Goal: Task Accomplishment & Management: Complete application form

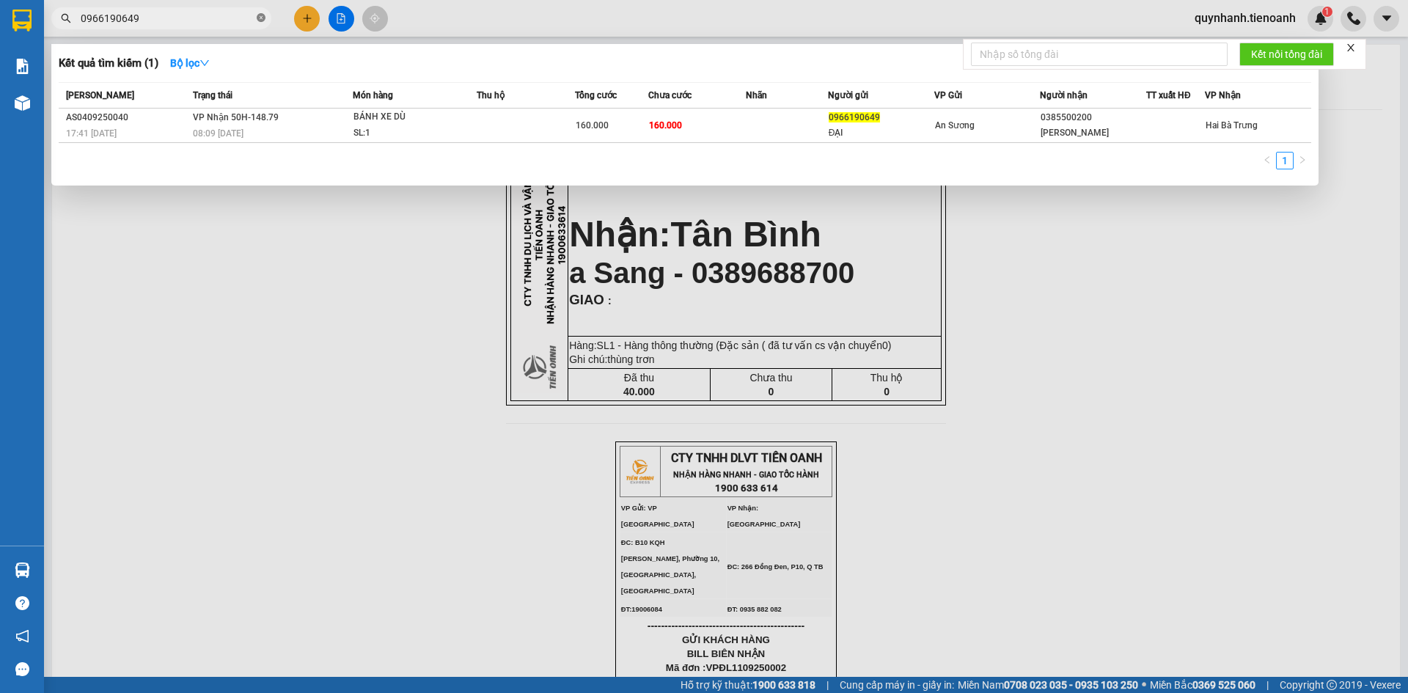
click at [257, 20] on icon "close-circle" at bounding box center [261, 17] width 9 height 9
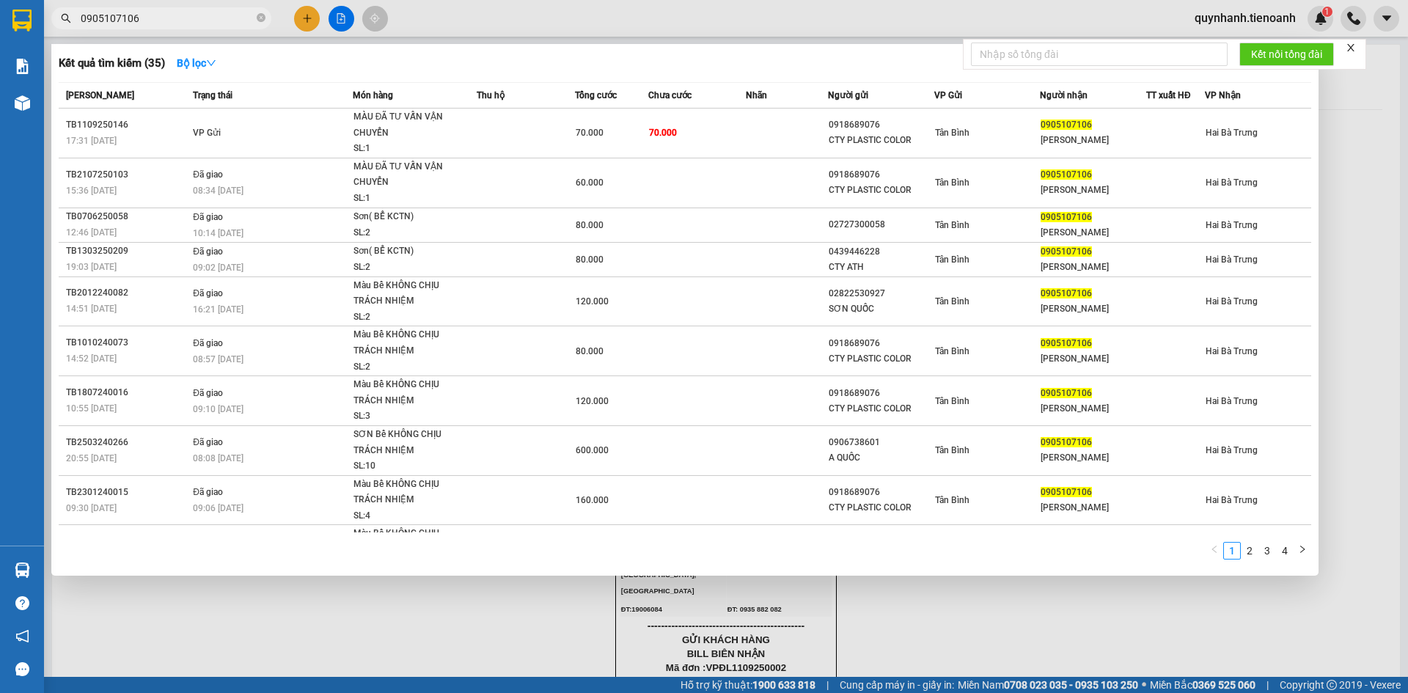
type input "0905107106"
click at [308, 21] on div at bounding box center [704, 346] width 1408 height 693
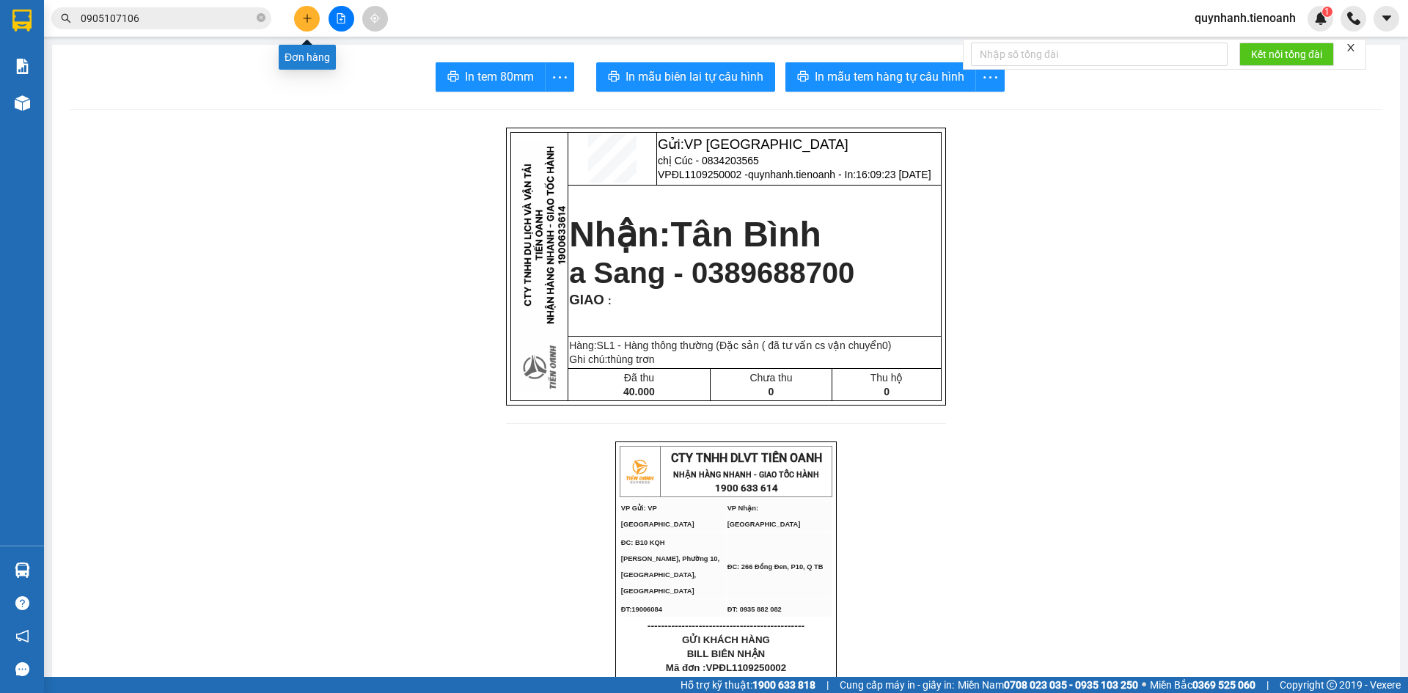
click at [300, 27] on button at bounding box center [307, 19] width 26 height 26
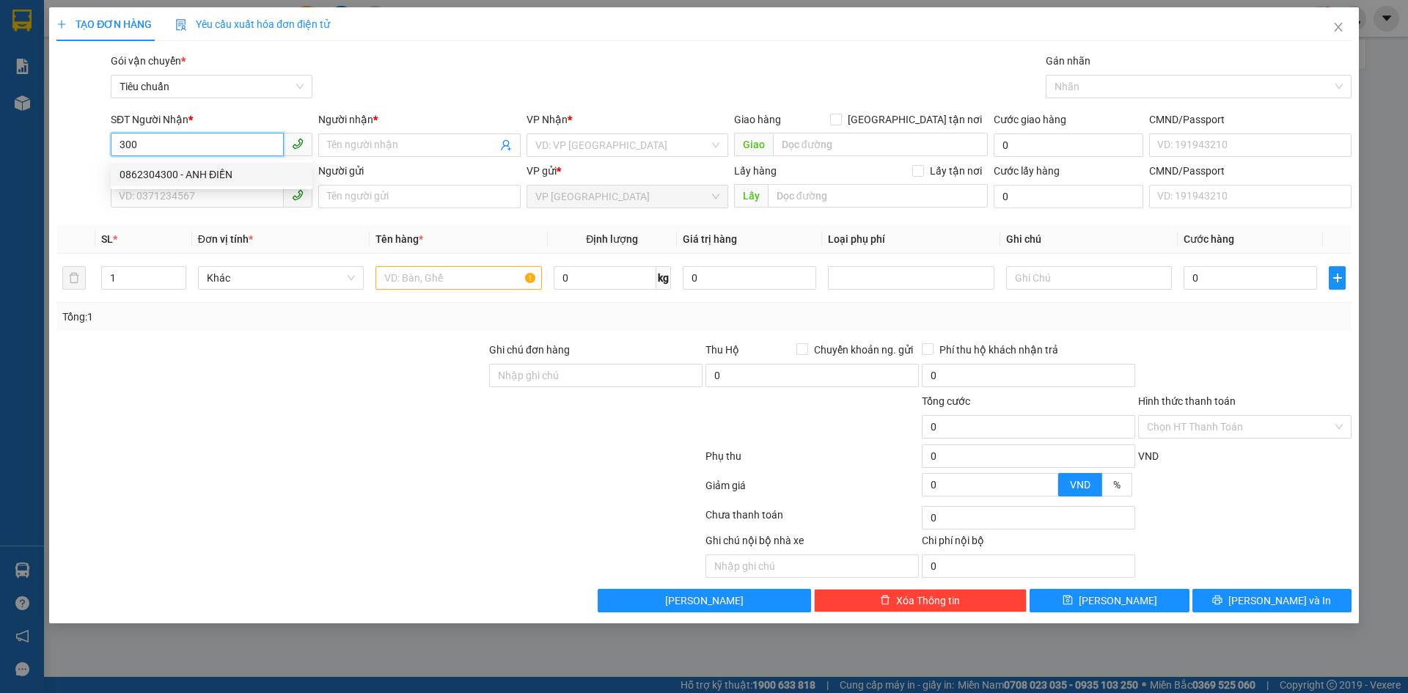
click at [172, 169] on div "0862304300 - ANH ĐIỀN" at bounding box center [212, 174] width 184 height 16
type input "0862304300"
type input "[PERSON_NAME]"
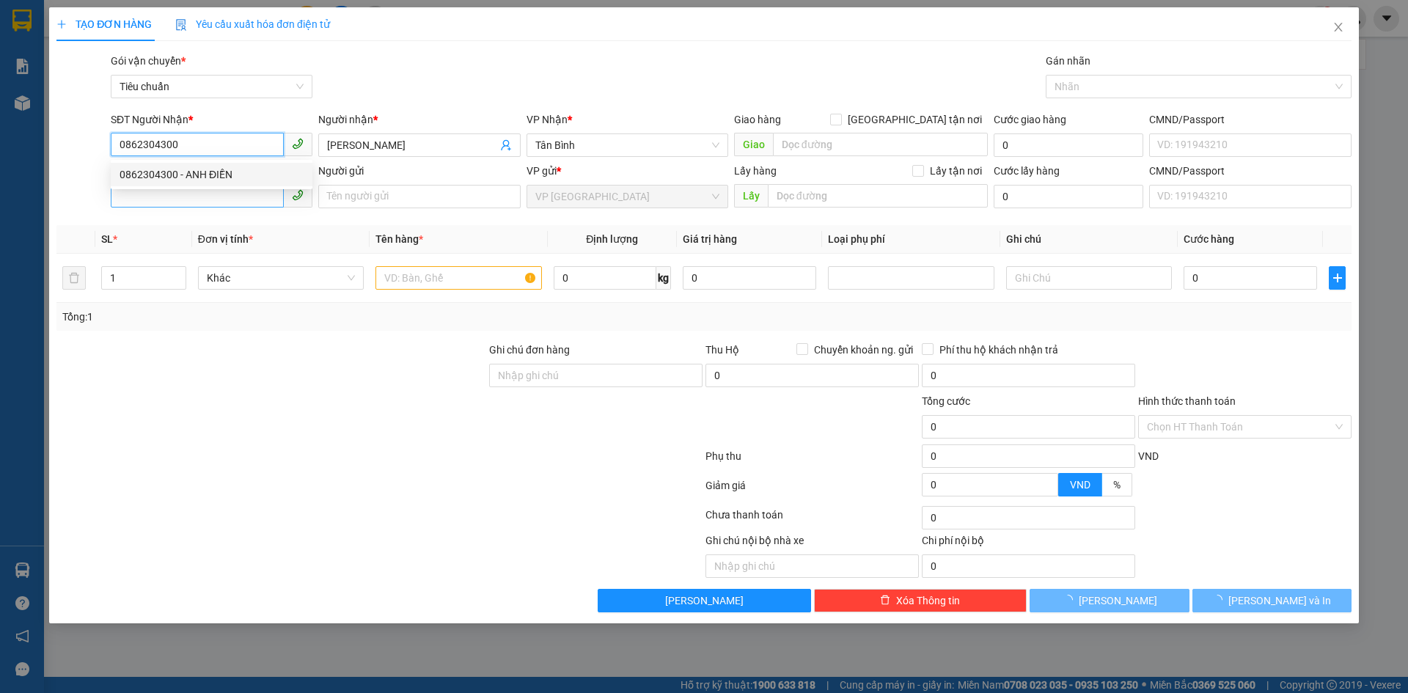
type input "40.000"
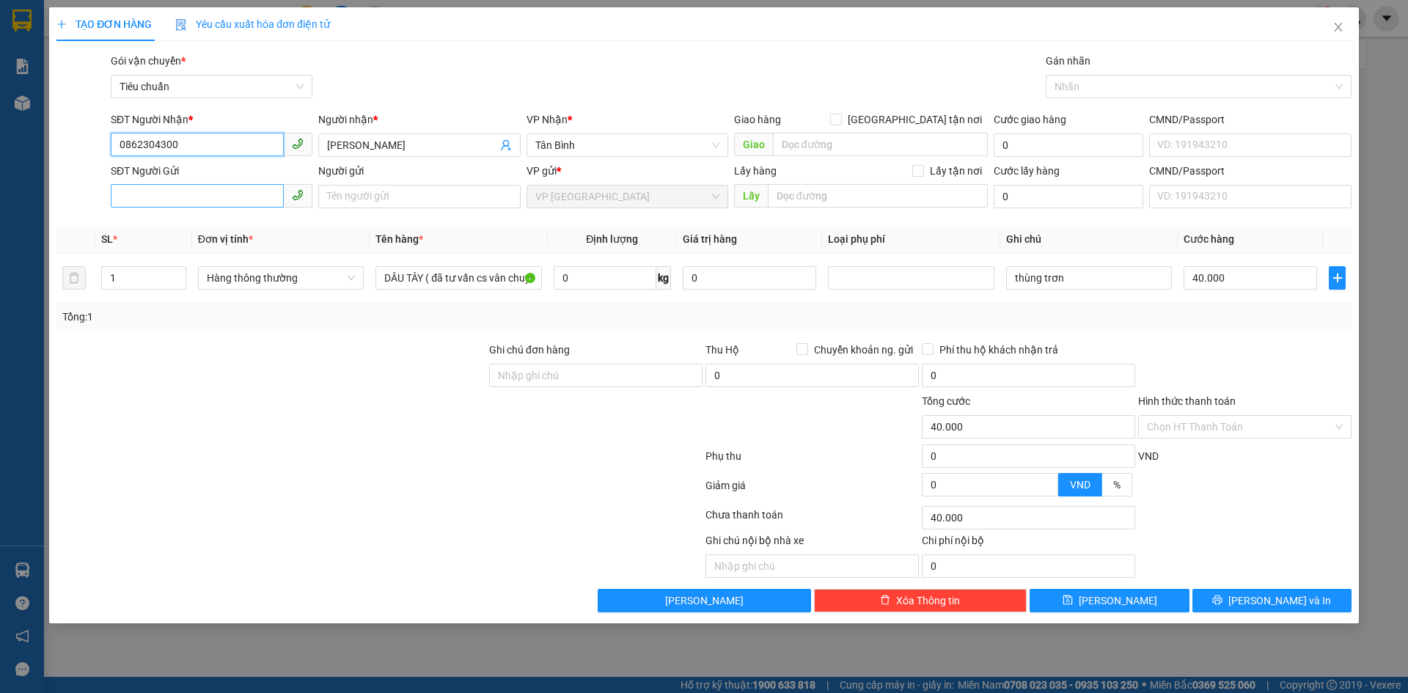
type input "0862304300"
click at [213, 199] on input "SĐT Người Gửi" at bounding box center [197, 195] width 173 height 23
click at [172, 229] on div "0867890303 - A Tuấn" at bounding box center [212, 226] width 184 height 16
type input "0867890303"
type input "A Tuấn"
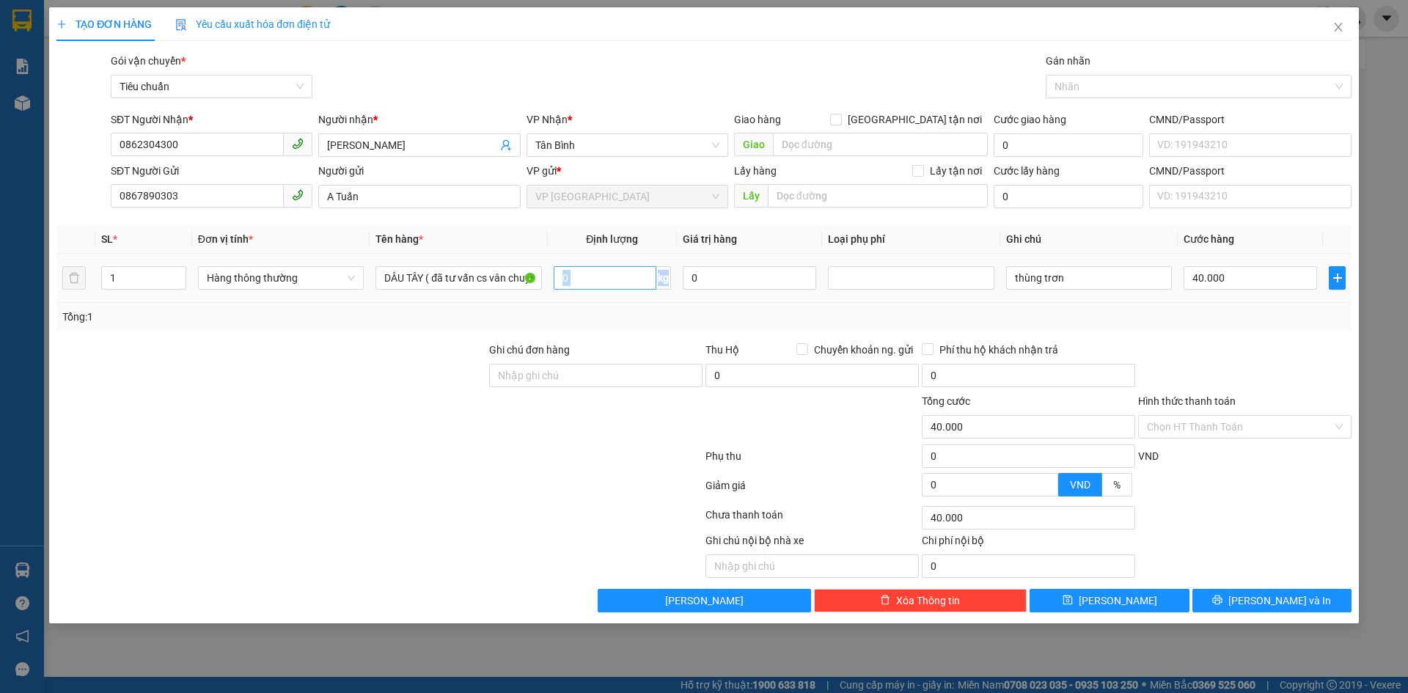
click at [575, 289] on div "0 kg" at bounding box center [612, 277] width 117 height 29
click at [576, 284] on input "0" at bounding box center [605, 277] width 103 height 23
type input "6"
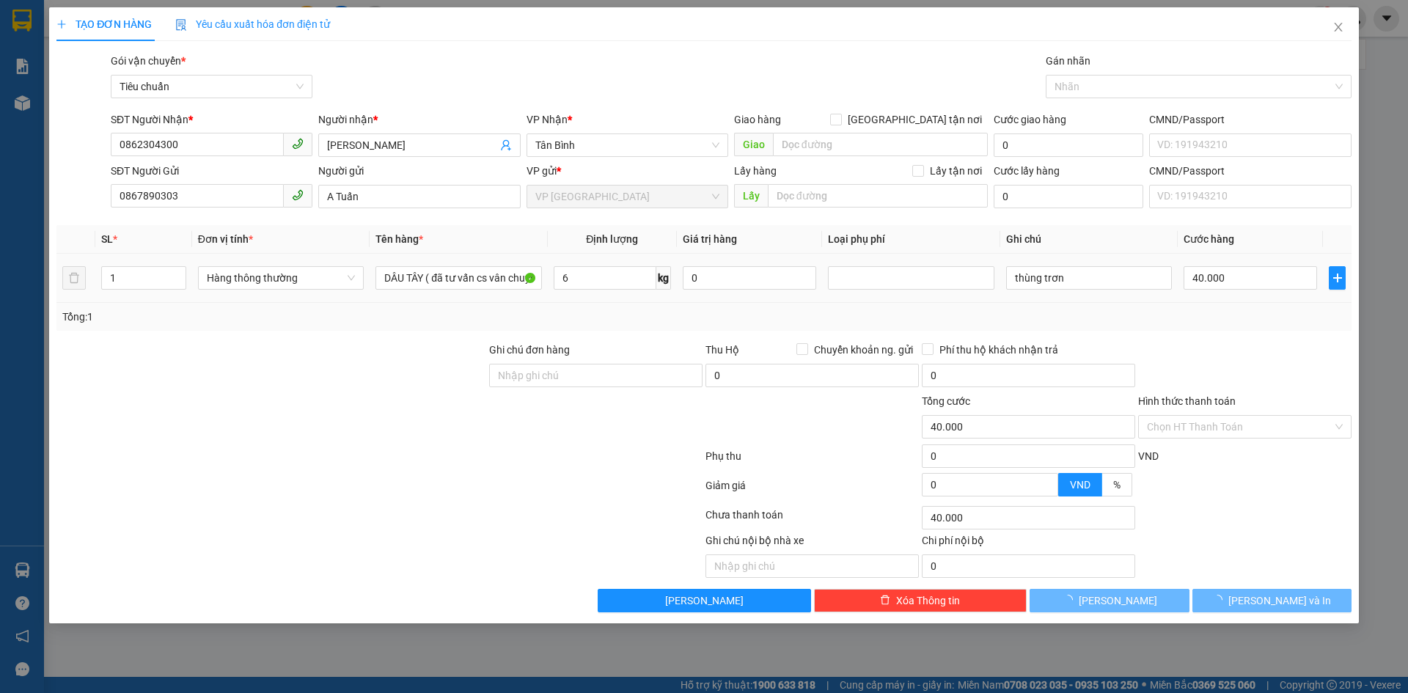
drag, startPoint x: 921, startPoint y: 293, endPoint x: 935, endPoint y: 290, distance: 14.4
click at [925, 292] on td at bounding box center [910, 278] width 177 height 49
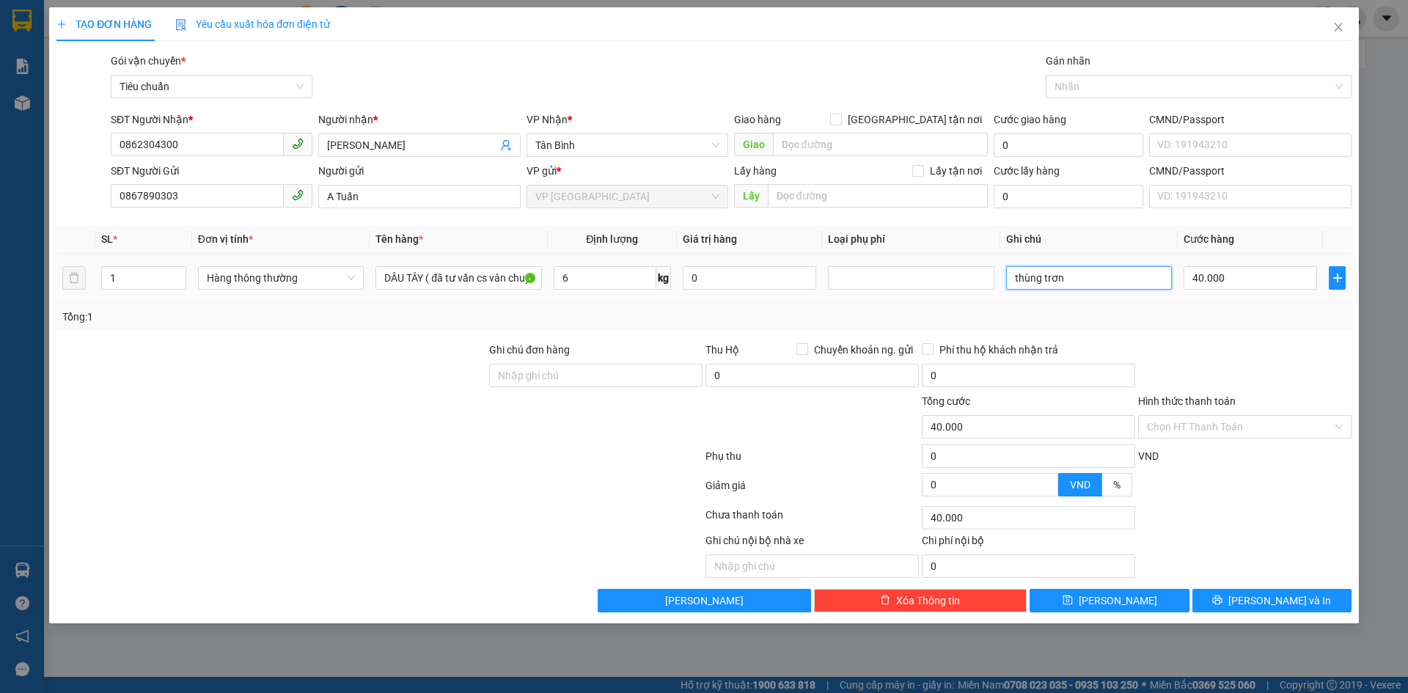
click at [1136, 270] on input "thùng trơn" at bounding box center [1089, 277] width 166 height 23
type input "thùng trơn bkv"
click at [1145, 326] on div "Tổng: 1" at bounding box center [703, 317] width 1295 height 28
click at [1218, 427] on input "Hình thức thanh toán" at bounding box center [1240, 427] width 186 height 22
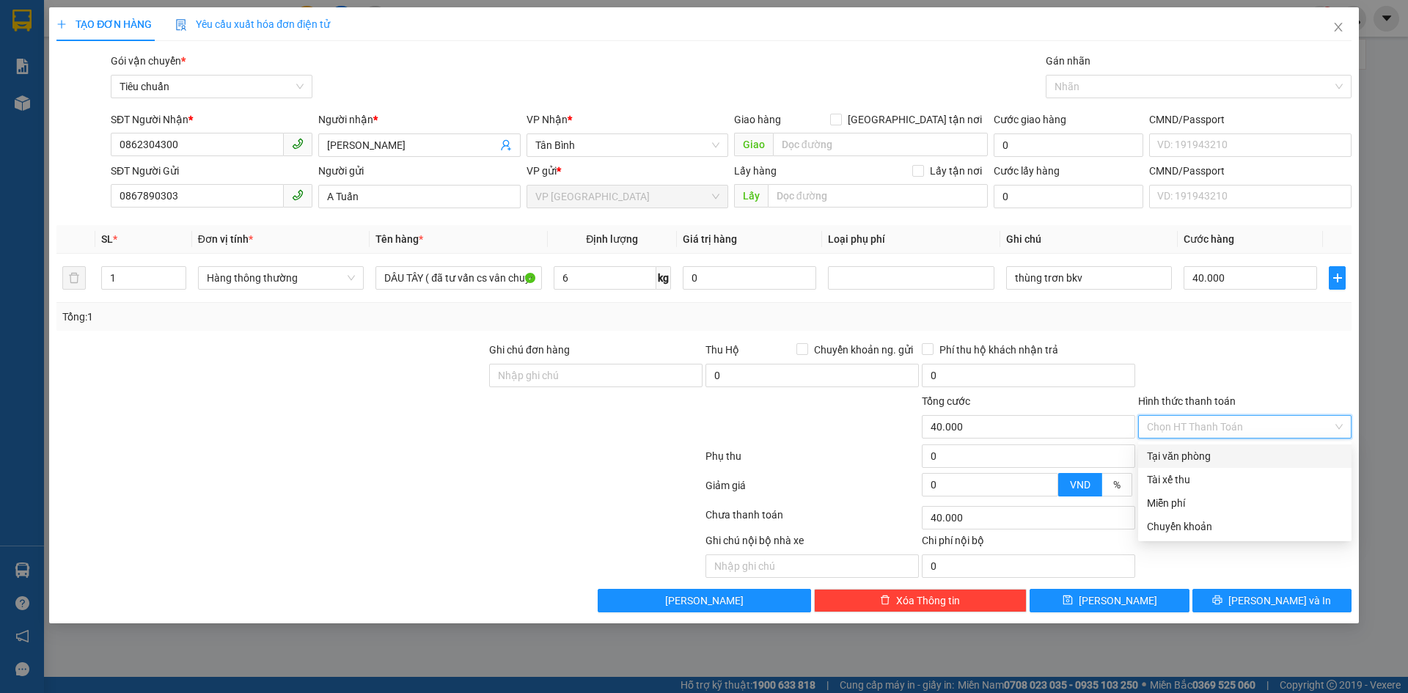
click at [1181, 452] on div "Tại văn phòng" at bounding box center [1245, 456] width 196 height 16
type input "0"
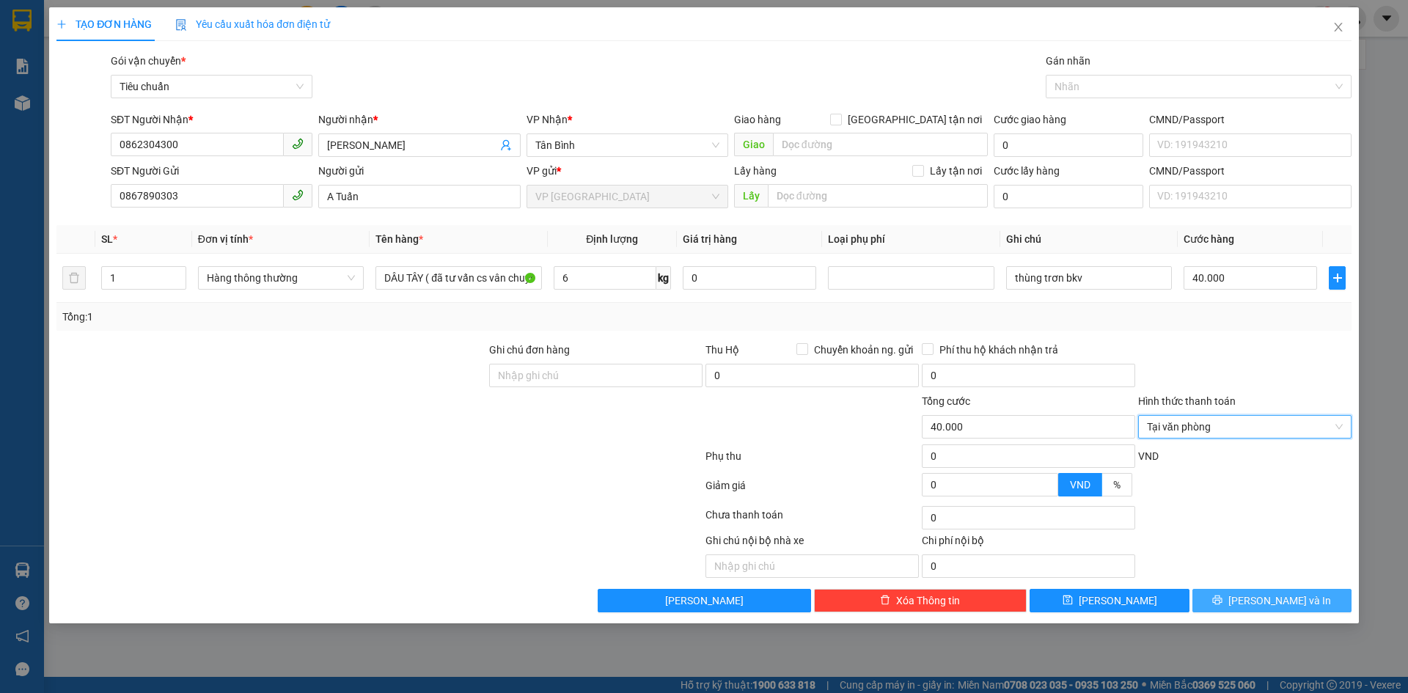
click at [1264, 601] on span "[PERSON_NAME] và In" at bounding box center [1279, 600] width 103 height 16
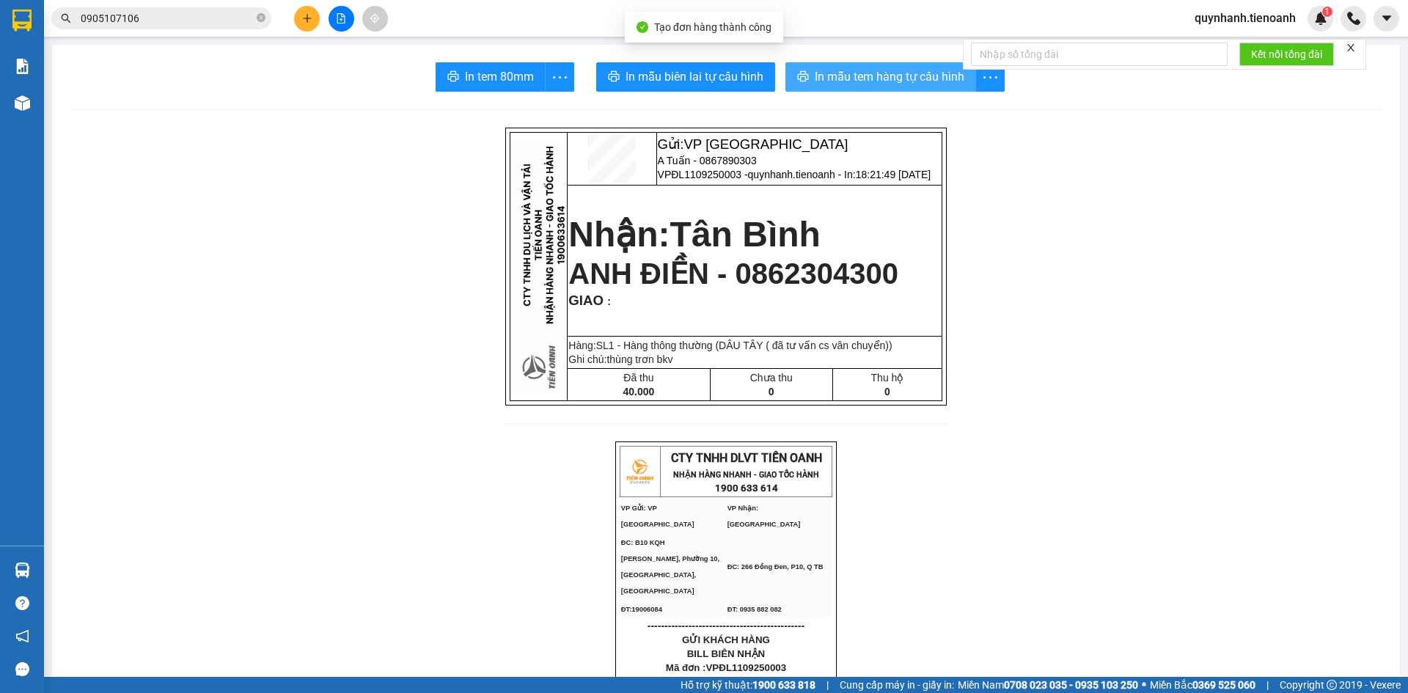
click at [831, 79] on span "In mẫu tem hàng tự cấu hình" at bounding box center [890, 76] width 150 height 18
